Goal: Information Seeking & Learning: Learn about a topic

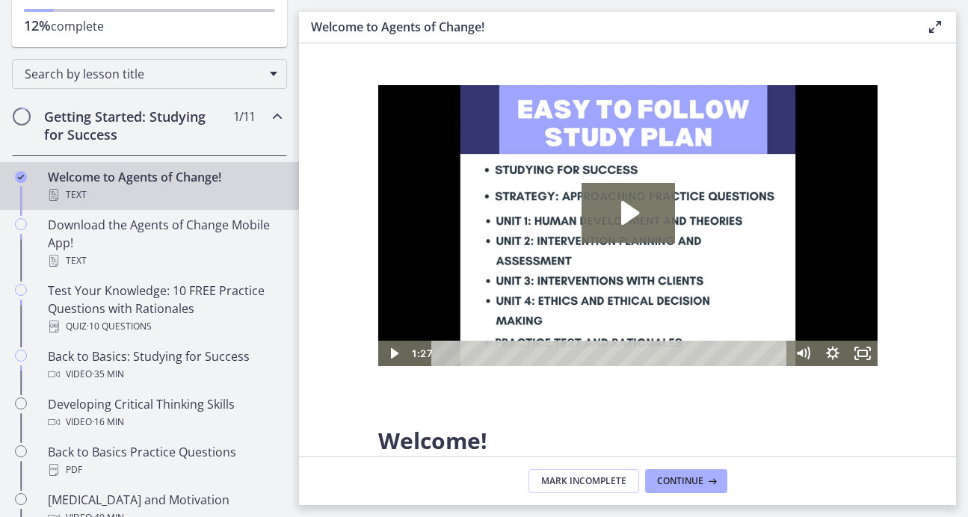
click at [180, 132] on h2 "Getting Started: Studying for Success" at bounding box center [135, 126] width 182 height 36
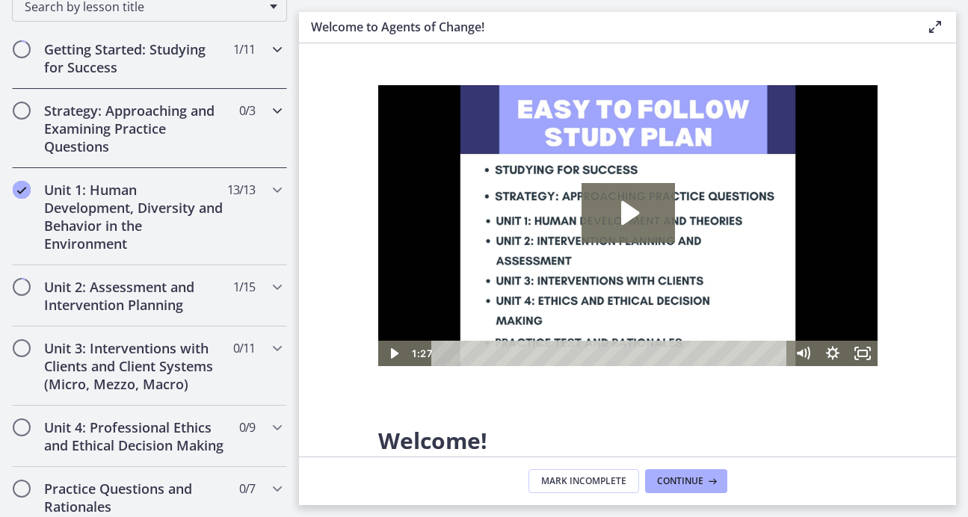
scroll to position [259, 0]
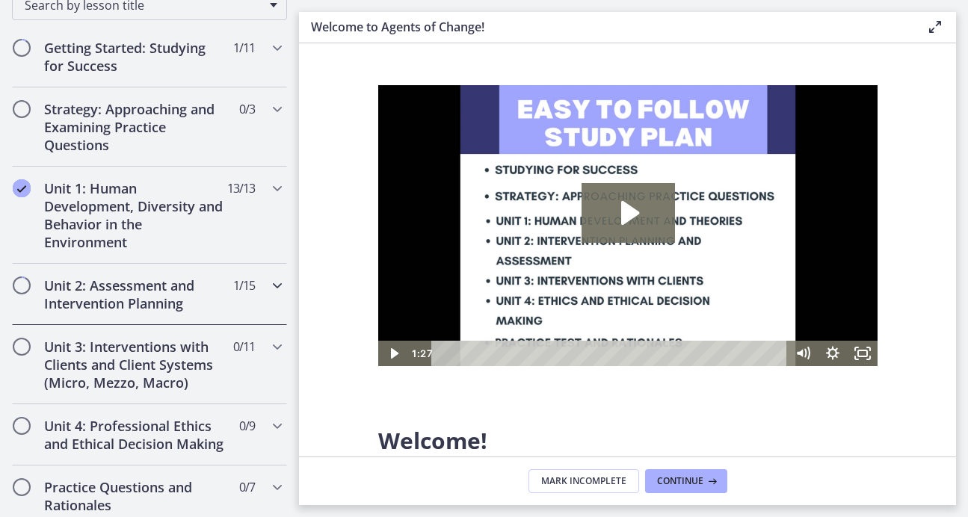
click at [157, 280] on h2 "Unit 2: Assessment and Intervention Planning" at bounding box center [135, 295] width 182 height 36
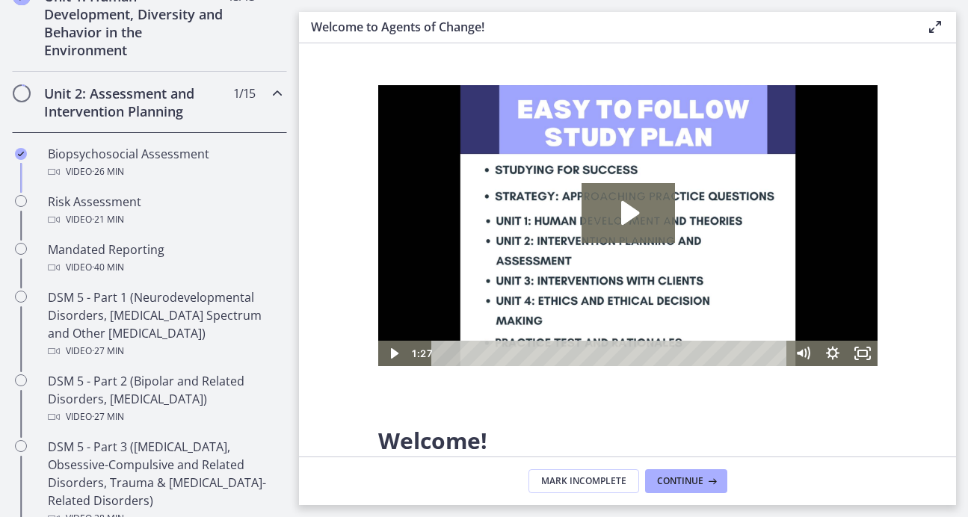
scroll to position [483, 0]
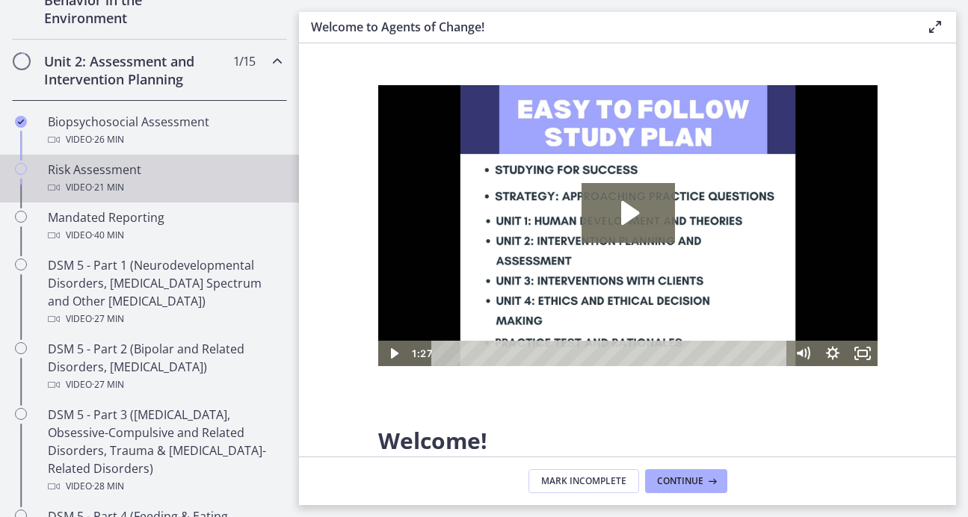
click at [138, 176] on div "Risk Assessment Video · 21 min" at bounding box center [164, 179] width 233 height 36
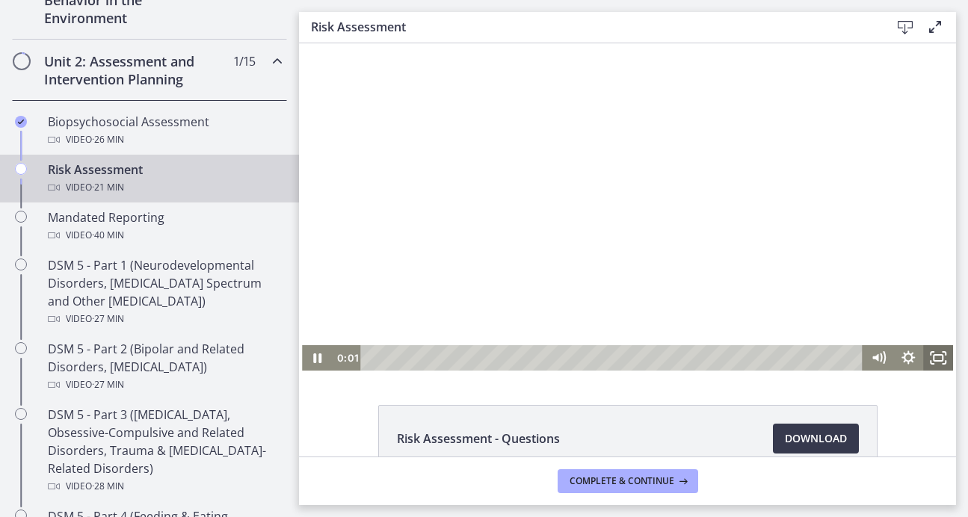
click at [934, 359] on rect "Fullscreen" at bounding box center [938, 358] width 9 height 6
click at [940, 362] on icon "Fullscreen" at bounding box center [938, 357] width 30 height 25
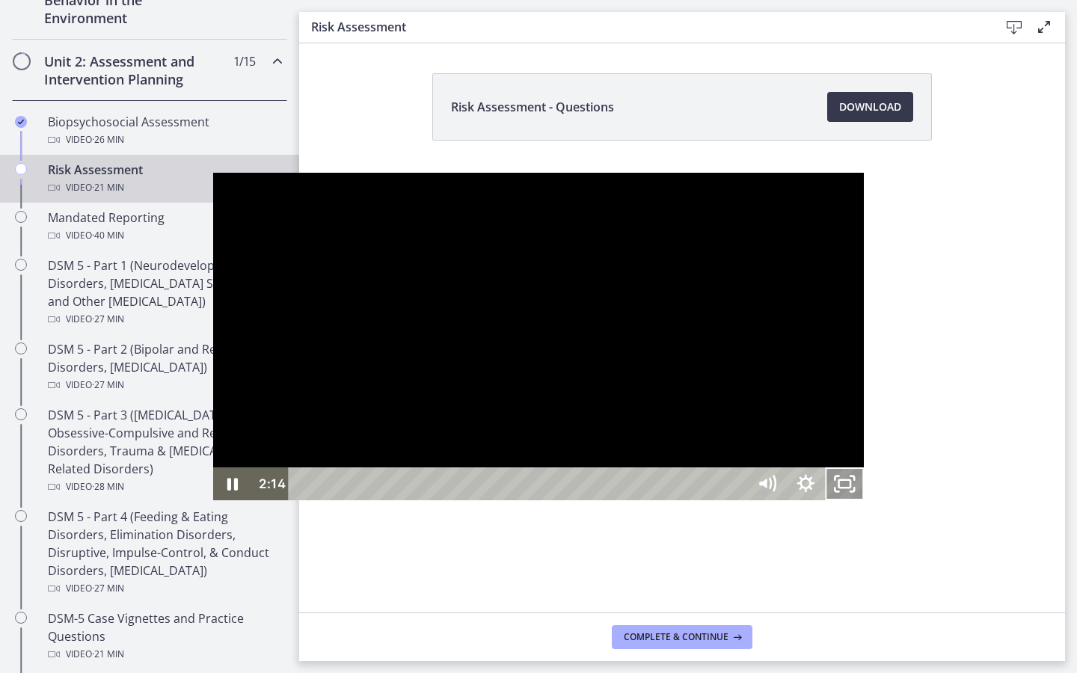
click at [864, 500] on icon "Unfullscreen" at bounding box center [844, 483] width 39 height 33
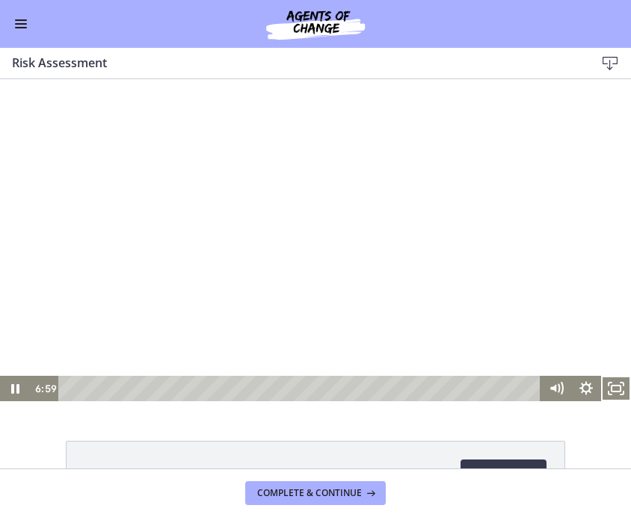
click at [345, 239] on div at bounding box center [315, 243] width 631 height 318
click at [287, 263] on div at bounding box center [315, 243] width 631 height 318
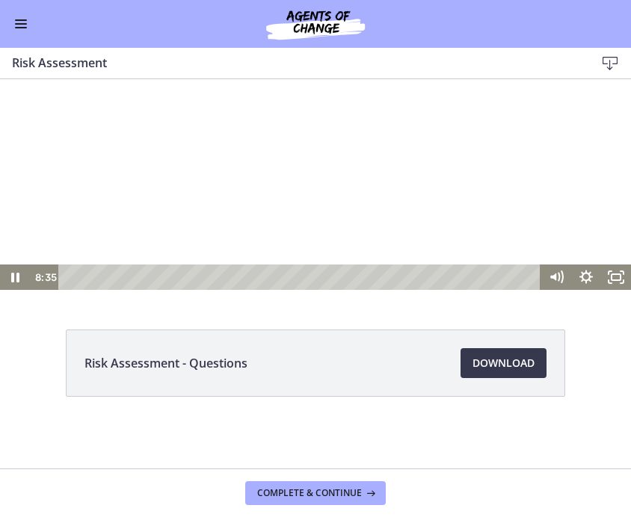
scroll to position [109, 0]
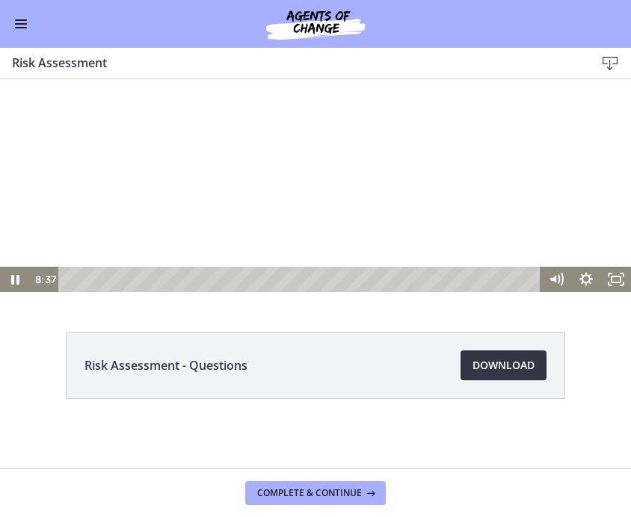
click at [504, 363] on span "Download Opens in a new window" at bounding box center [503, 366] width 62 height 18
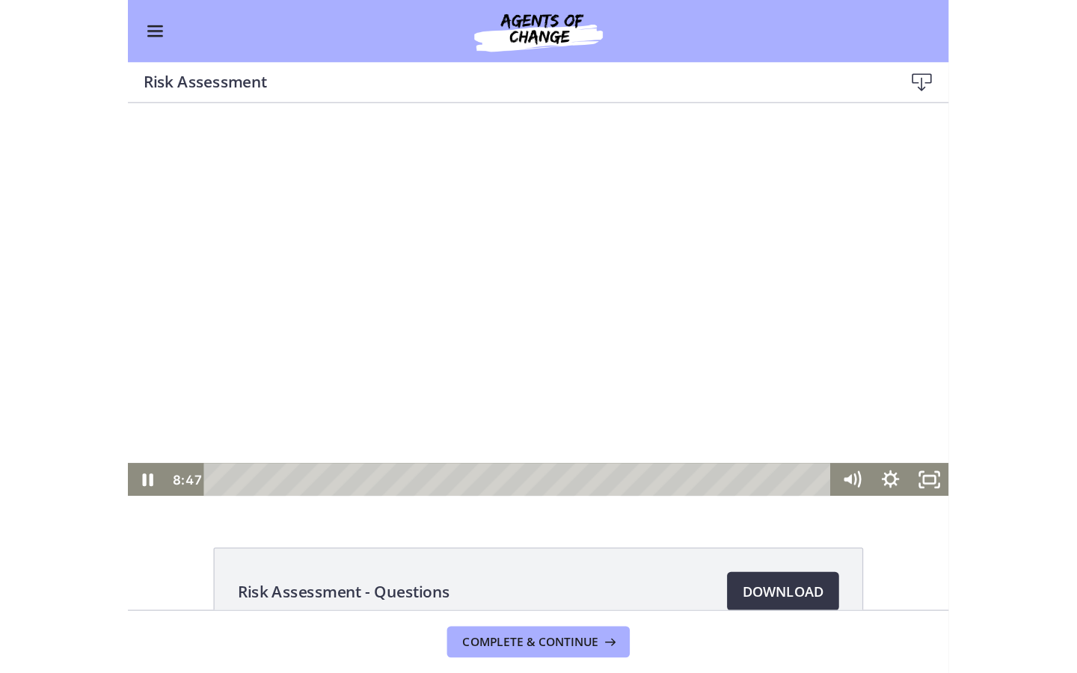
scroll to position [4, 0]
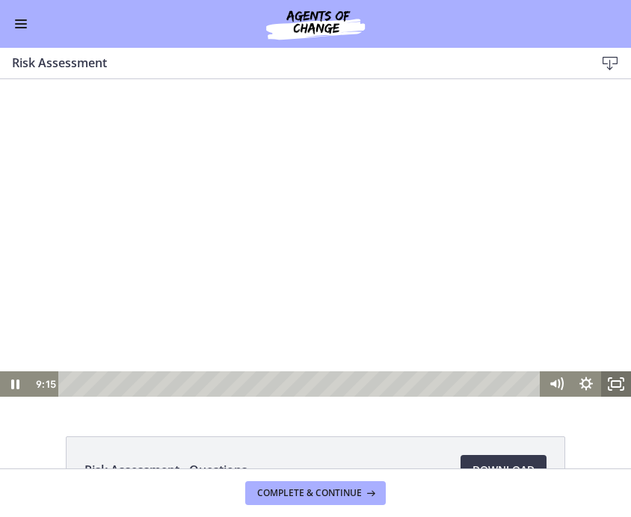
click at [627, 383] on icon "Fullscreen" at bounding box center [616, 384] width 30 height 25
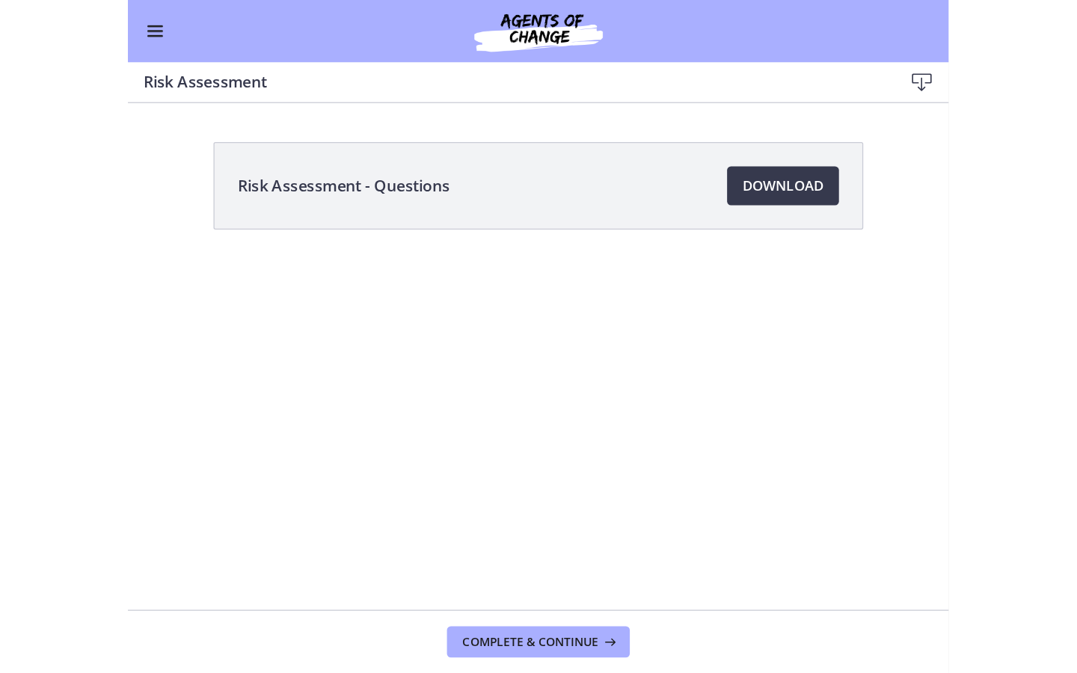
scroll to position [484, 0]
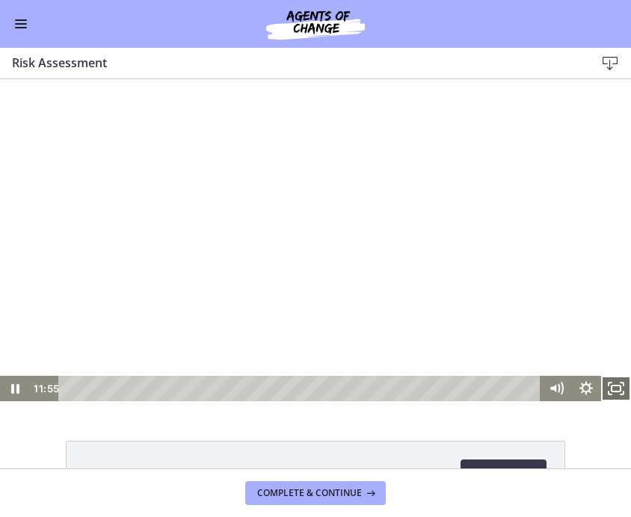
click at [625, 388] on icon "Fullscreen" at bounding box center [616, 388] width 30 height 25
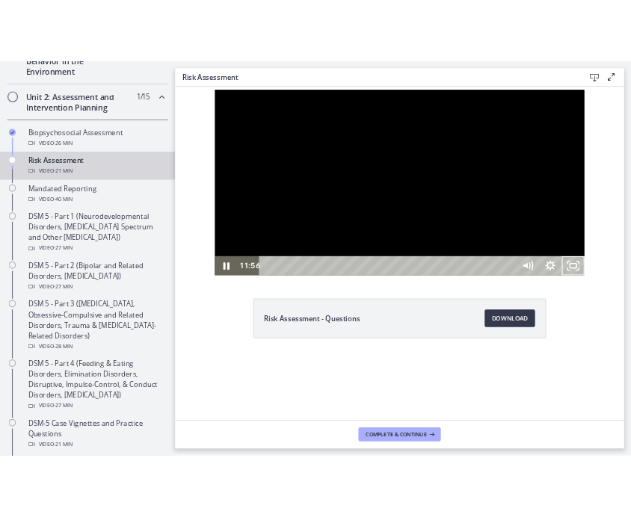
scroll to position [487, 0]
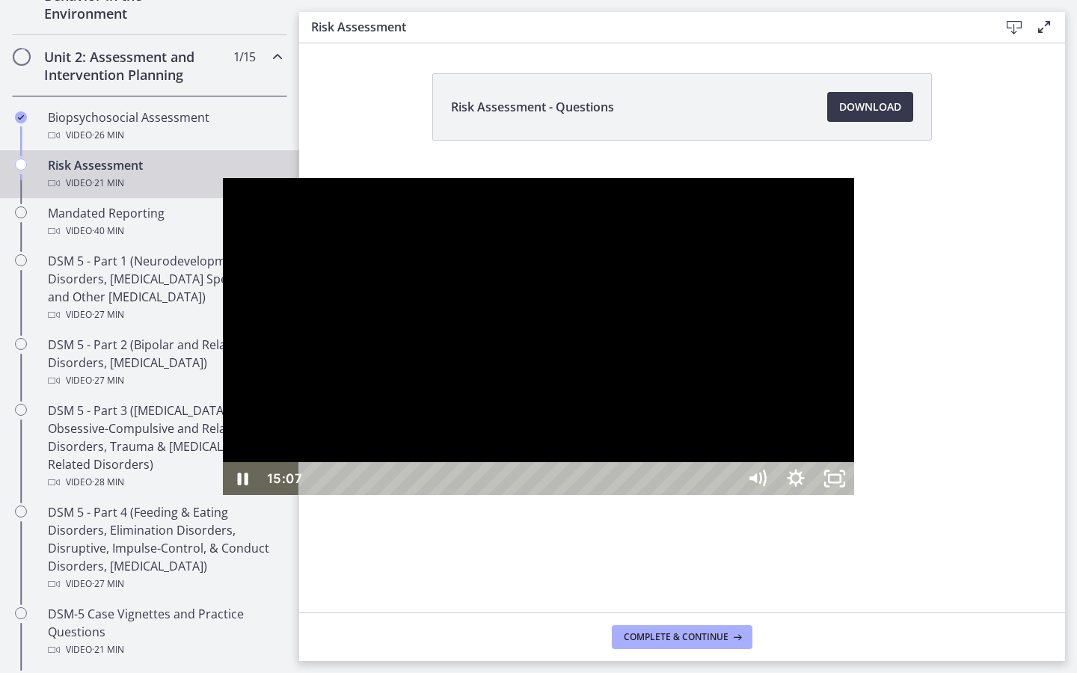
click at [717, 495] on div "15:07" at bounding box center [520, 478] width 415 height 33
click at [858, 499] on icon "Unfullscreen" at bounding box center [834, 479] width 46 height 40
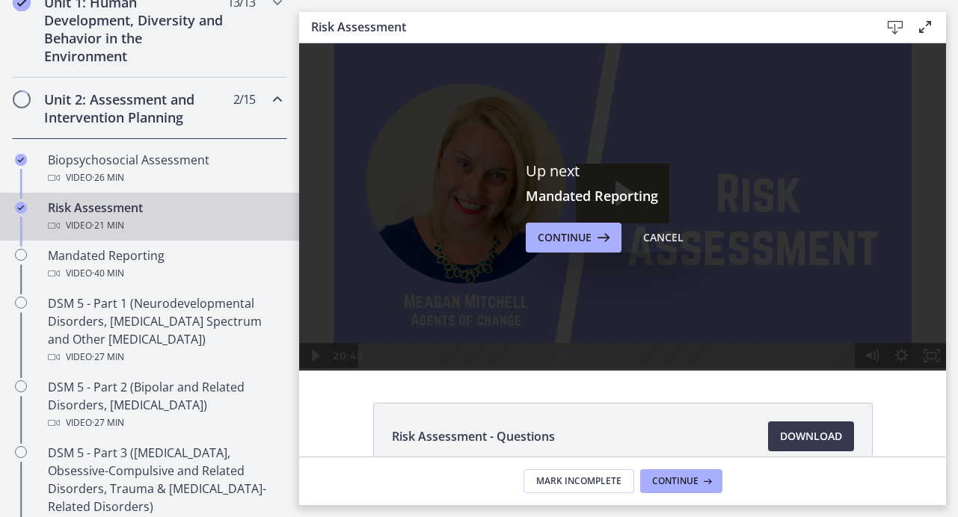
scroll to position [0, 0]
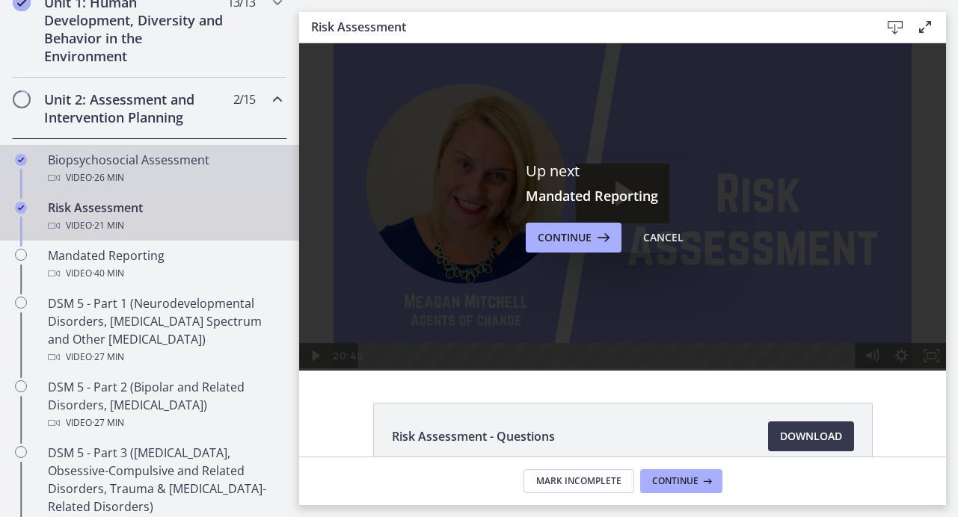
click at [139, 174] on div "Video · 26 min" at bounding box center [164, 178] width 233 height 18
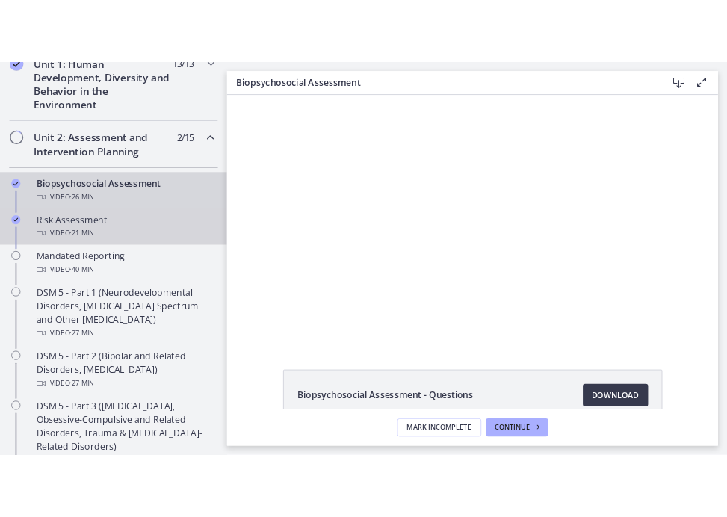
scroll to position [87, 0]
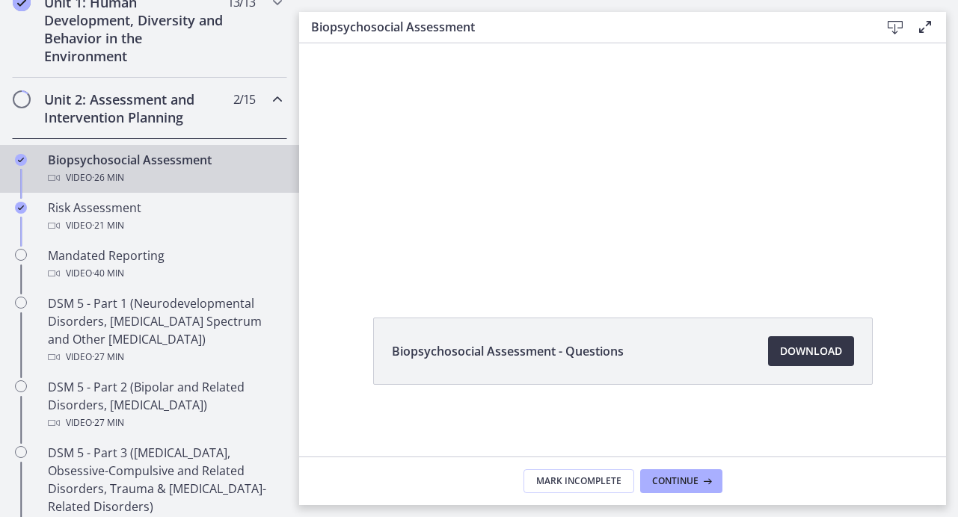
click at [783, 362] on link "Download Opens in a new window" at bounding box center [811, 351] width 86 height 30
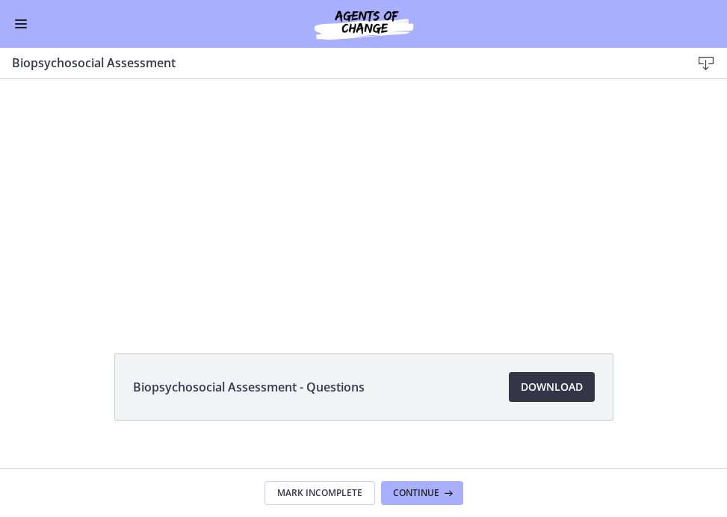
scroll to position [442, 0]
